Goal: Use online tool/utility

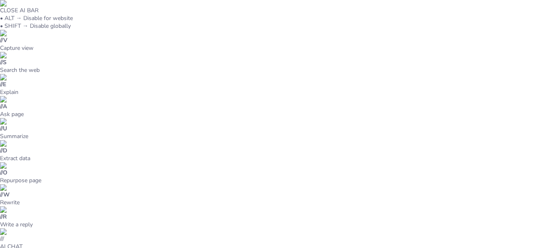
type input "Fases Clave en el Ciclo de Vida de un Proyecto"
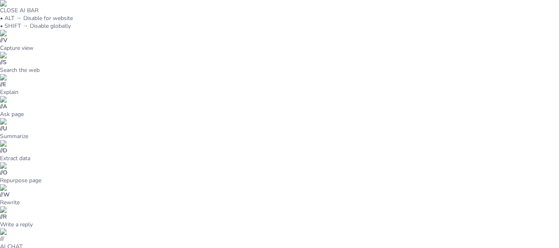
type textarea "La formalización de la finalización del proyecto es un paso esencial que asegur…"
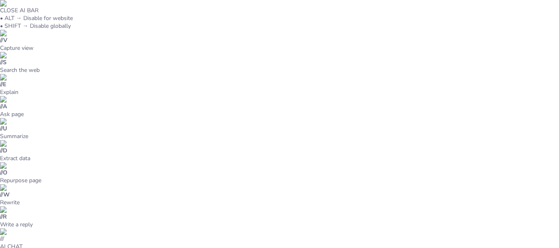
scroll to position [0, 0]
